Goal: Information Seeking & Learning: Learn about a topic

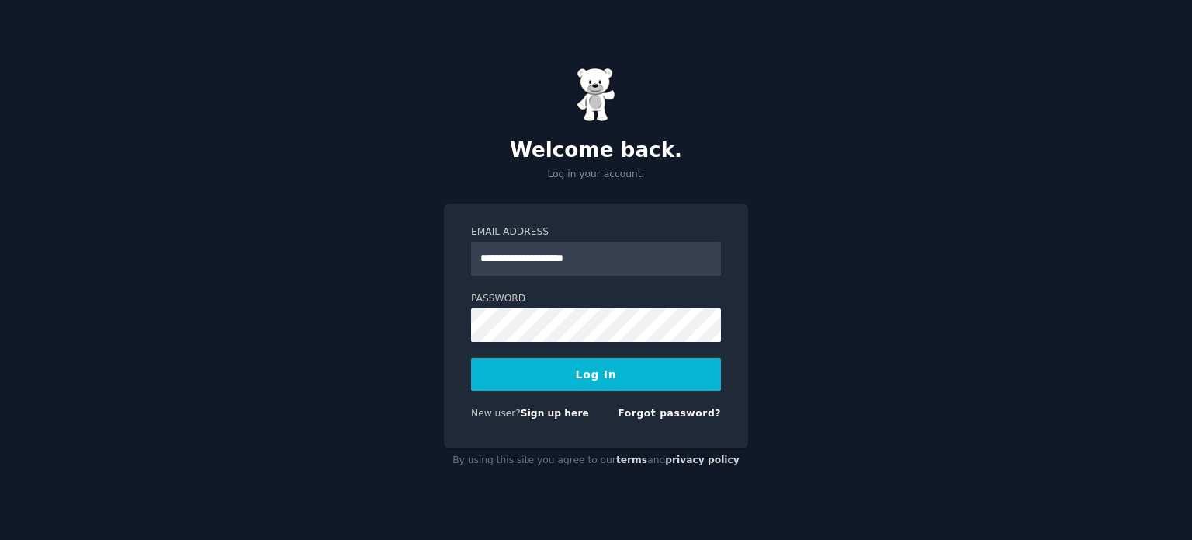
type input "**********"
click at [471, 358] on button "Log In" at bounding box center [596, 374] width 250 height 33
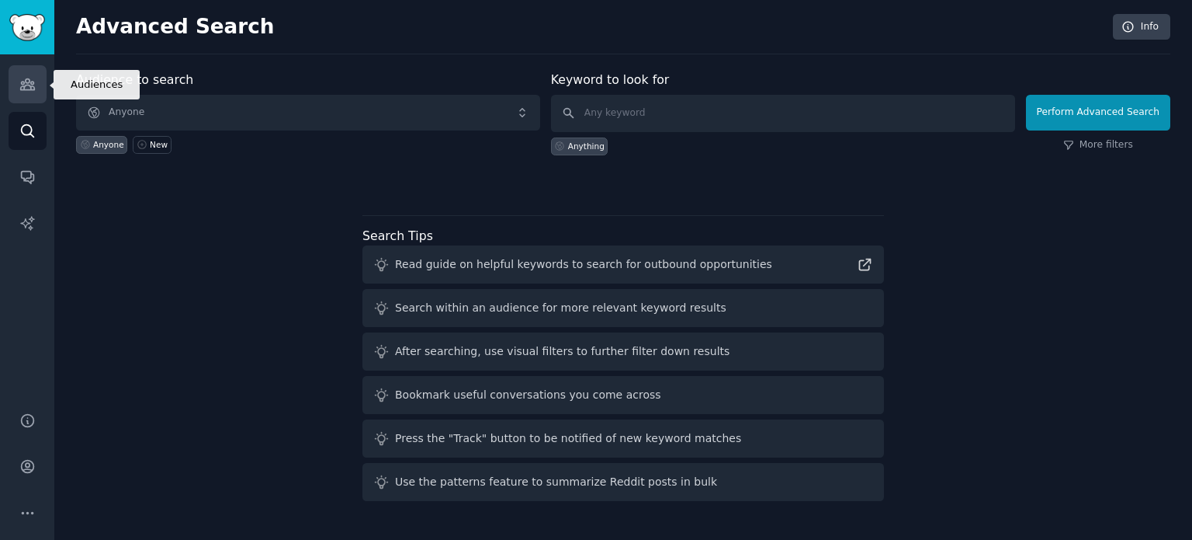
click at [27, 85] on icon "Sidebar" at bounding box center [27, 84] width 14 height 11
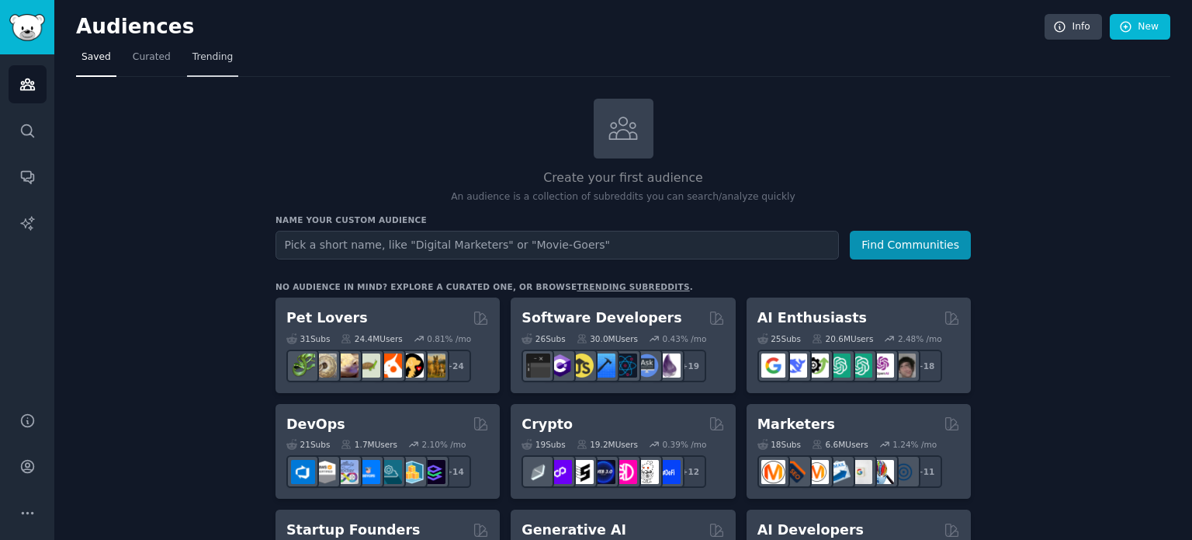
click at [202, 54] on span "Trending" at bounding box center [213, 57] width 40 height 14
